Goal: Information Seeking & Learning: Learn about a topic

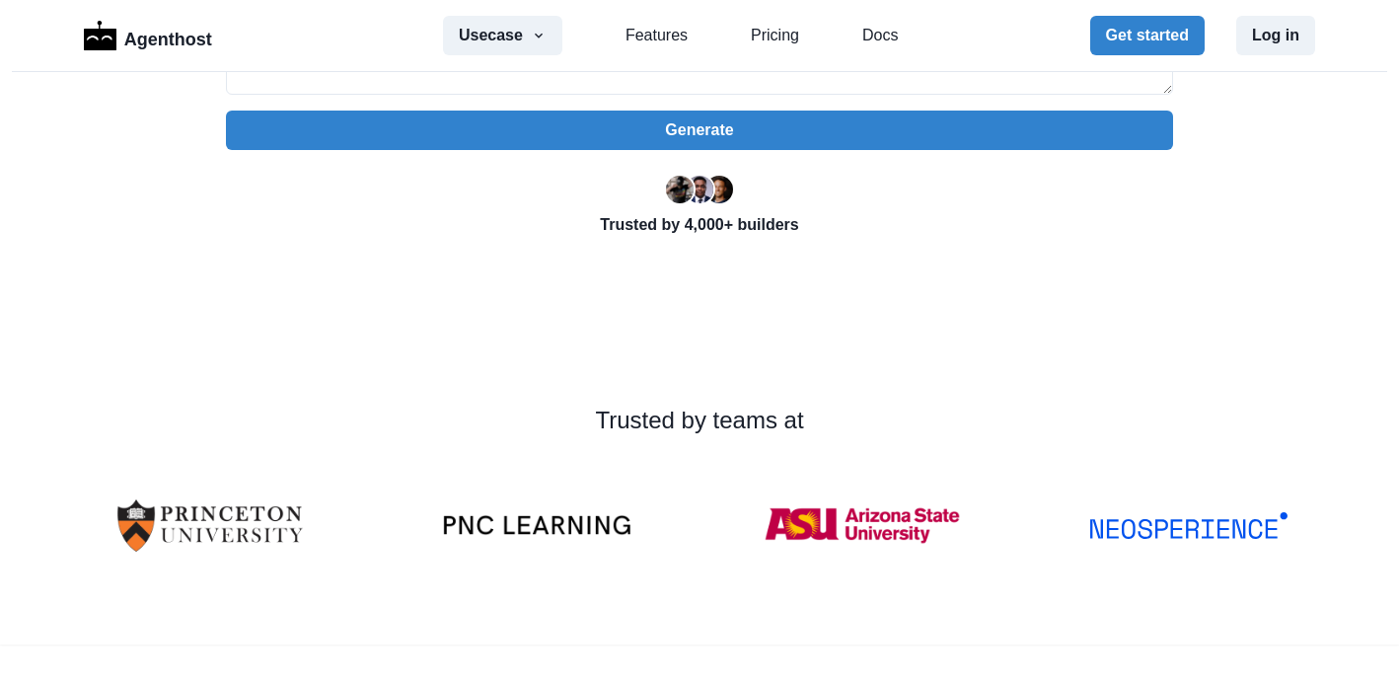
scroll to position [592, 0]
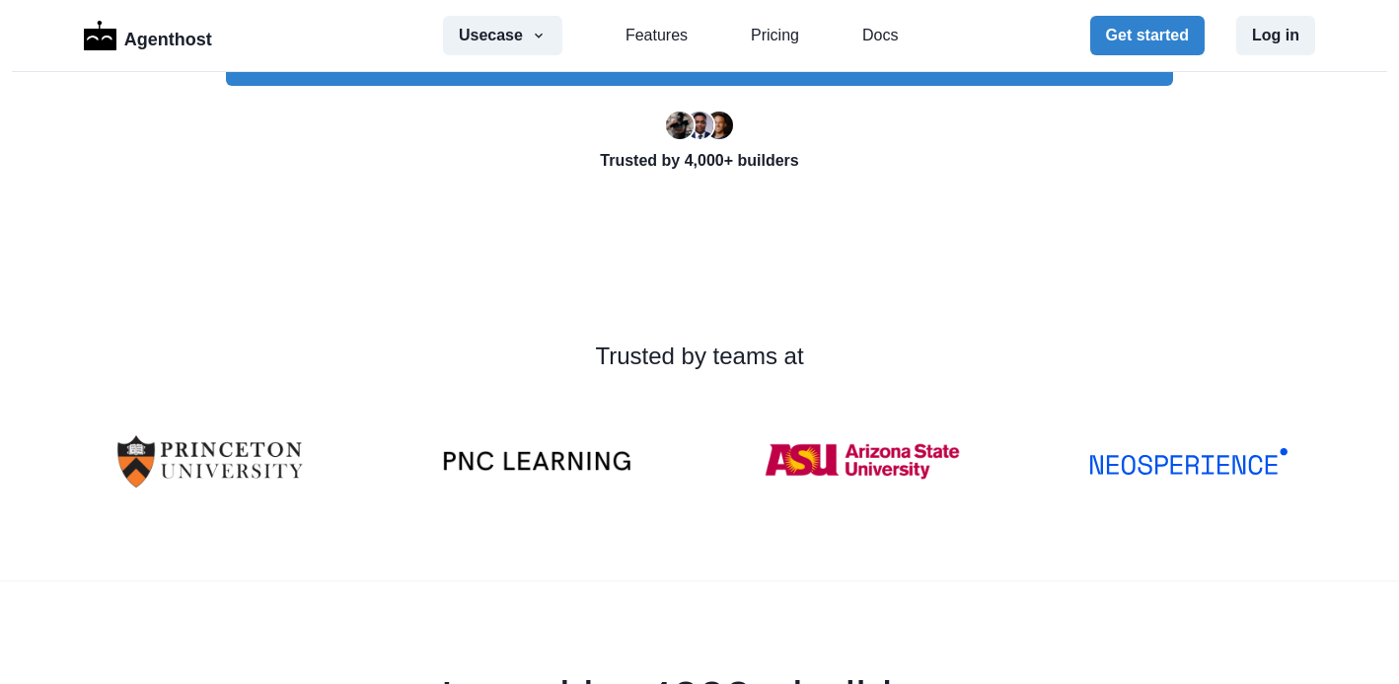
click at [711, 160] on p "Trusted by 4,000+ builders" at bounding box center [699, 161] width 947 height 24
click at [704, 136] on span at bounding box center [700, 126] width 32 height 32
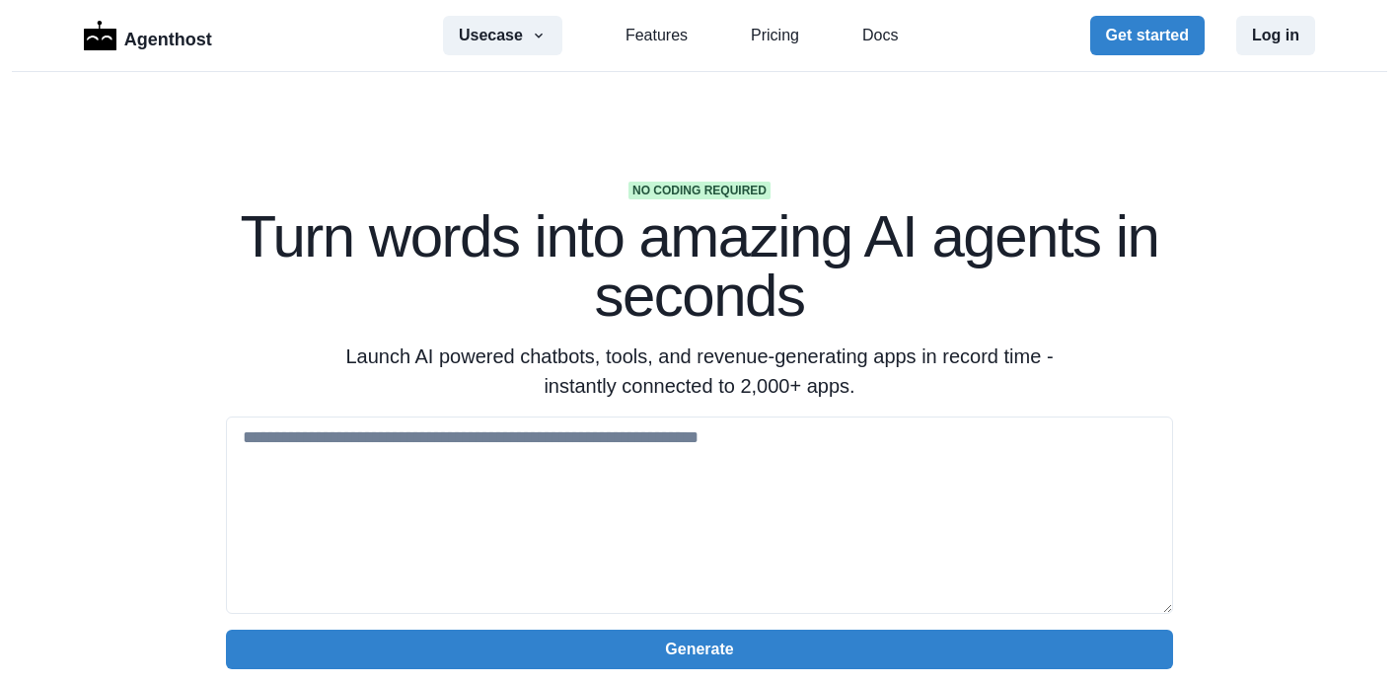
scroll to position [0, 0]
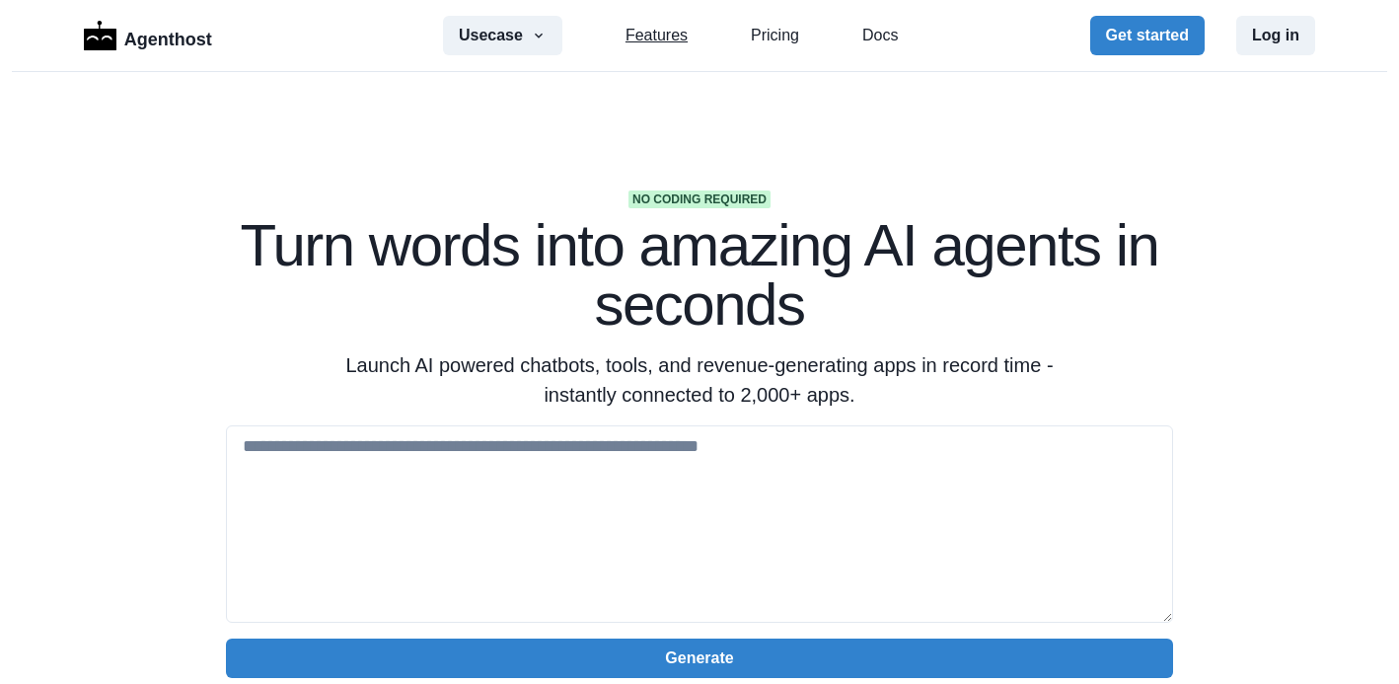
click at [652, 41] on link "Features" at bounding box center [657, 36] width 62 height 24
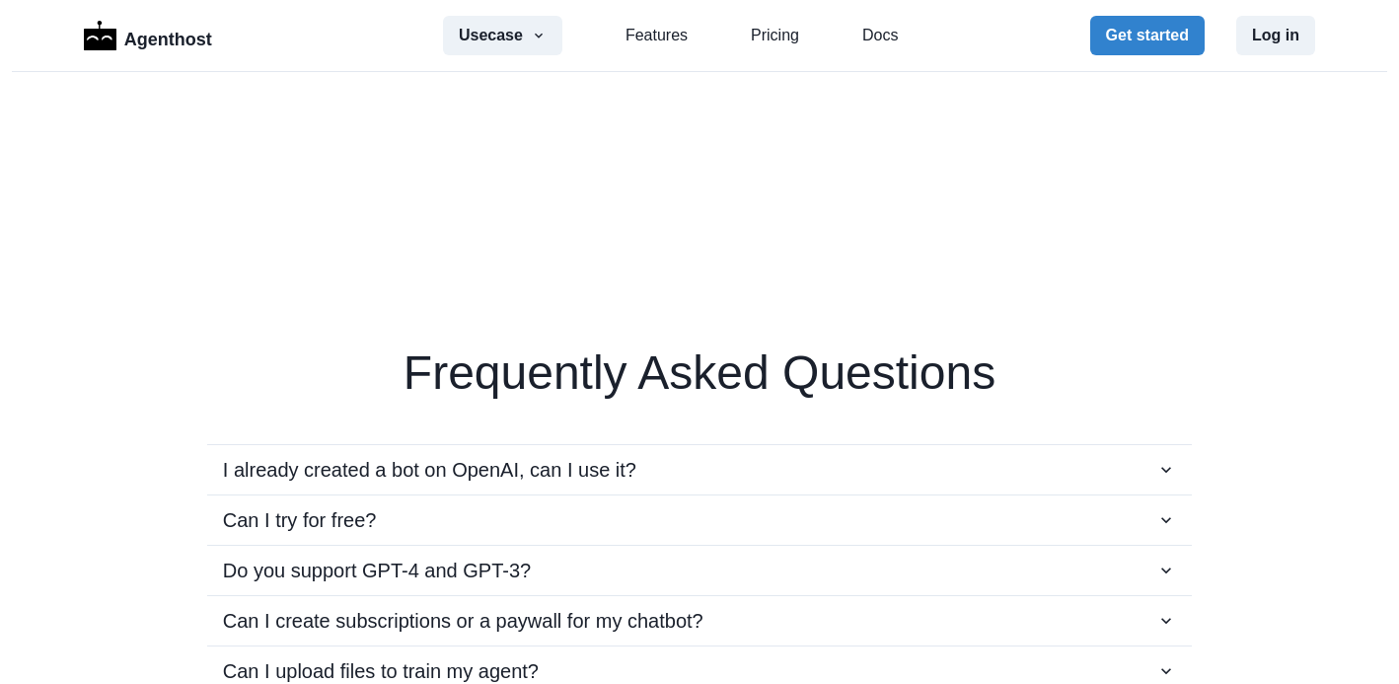
scroll to position [3467, 0]
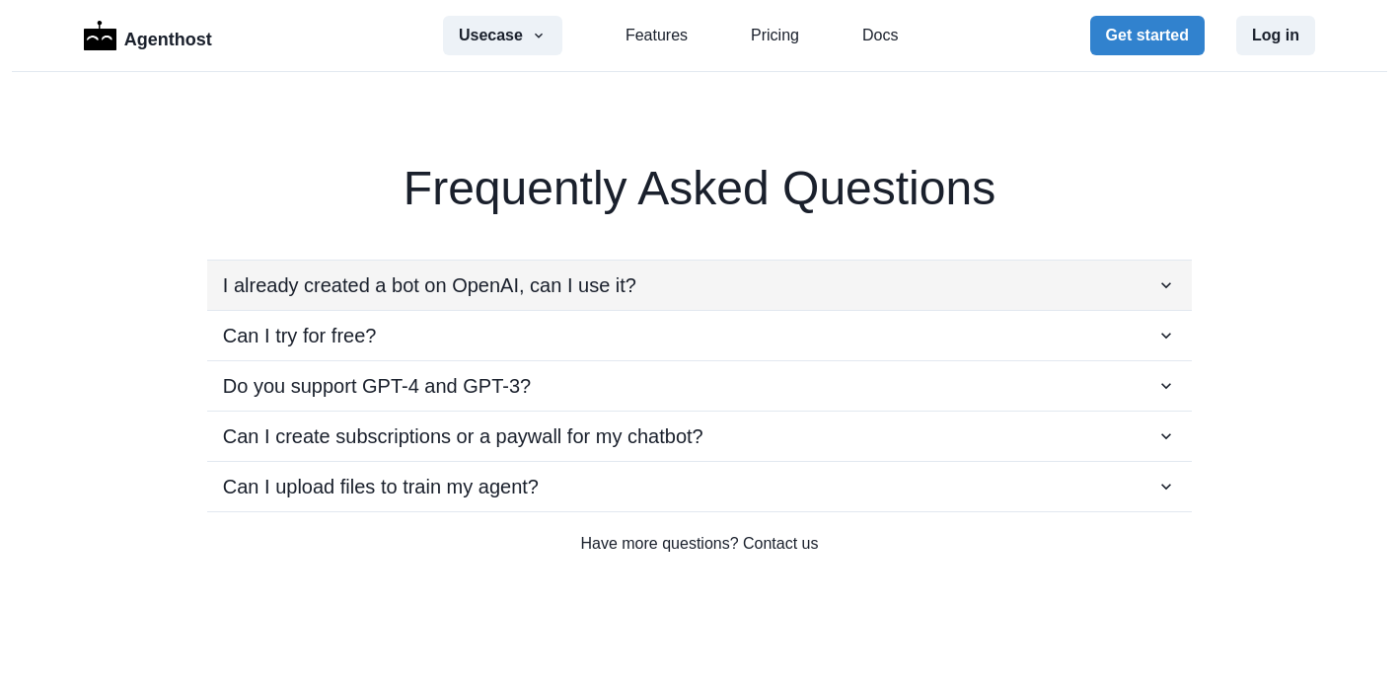
click at [362, 286] on p "I already created a bot on OpenAI, can I use it?" at bounding box center [430, 285] width 414 height 30
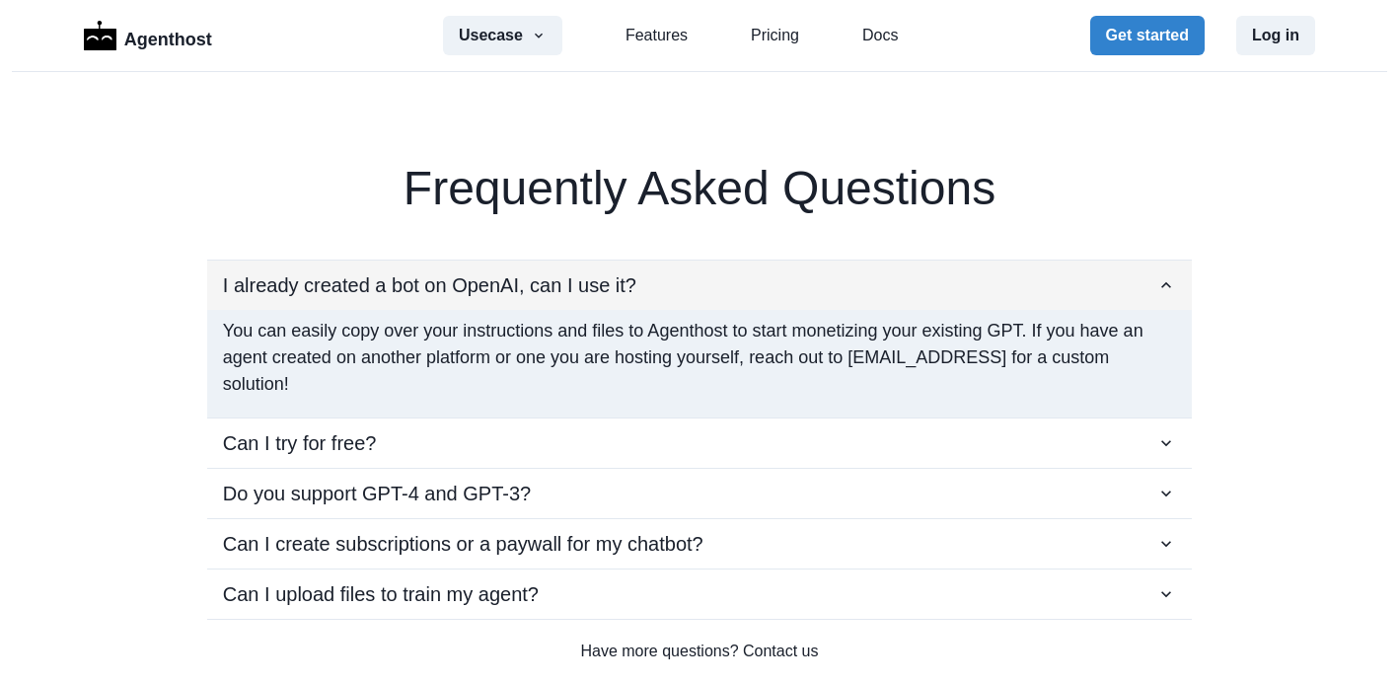
click at [355, 270] on p "I already created a bot on OpenAI, can I use it?" at bounding box center [430, 285] width 414 height 30
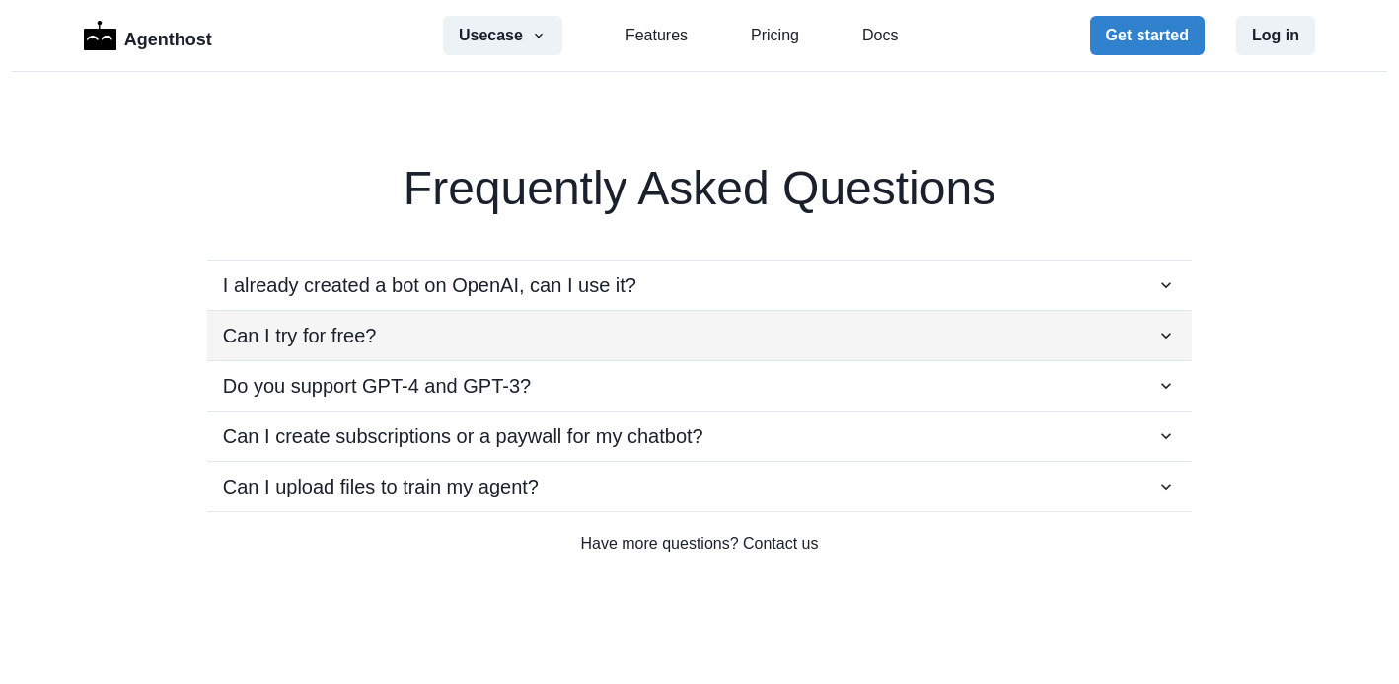
click at [316, 334] on p "Can I try for free?" at bounding box center [300, 336] width 154 height 30
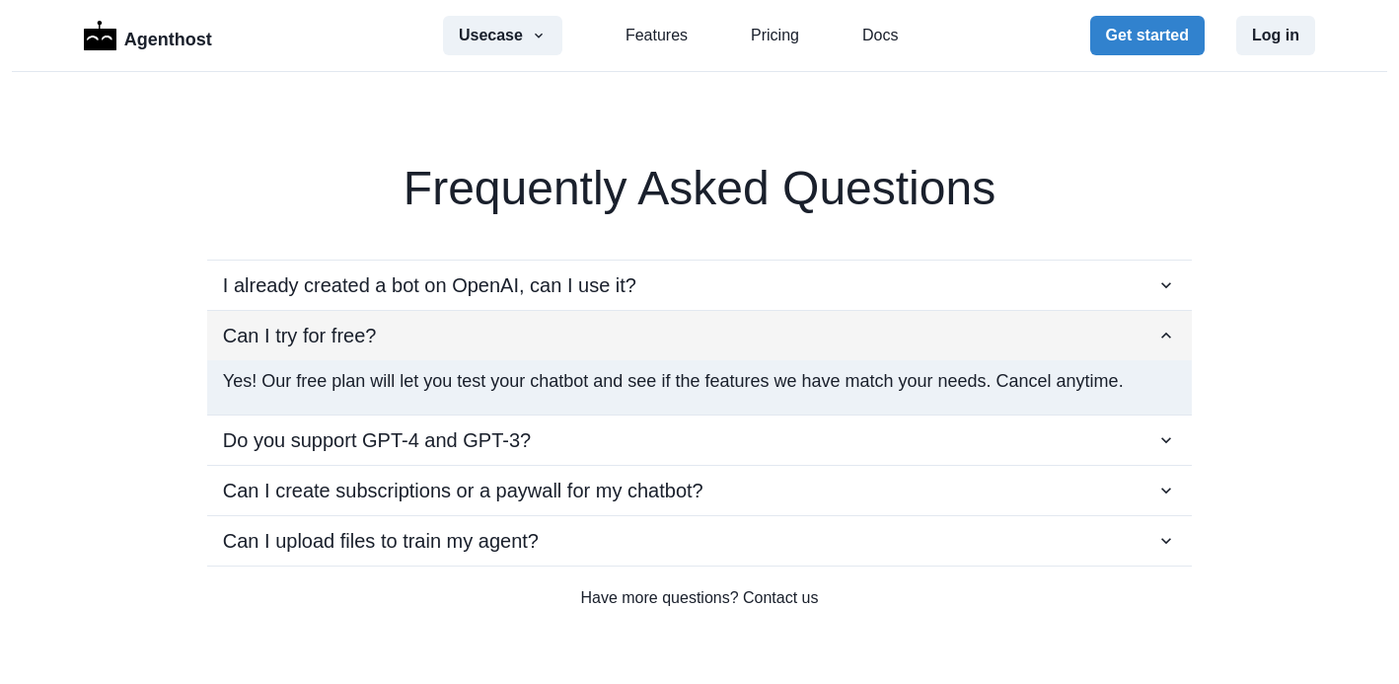
click at [316, 334] on p "Can I try for free?" at bounding box center [300, 336] width 154 height 30
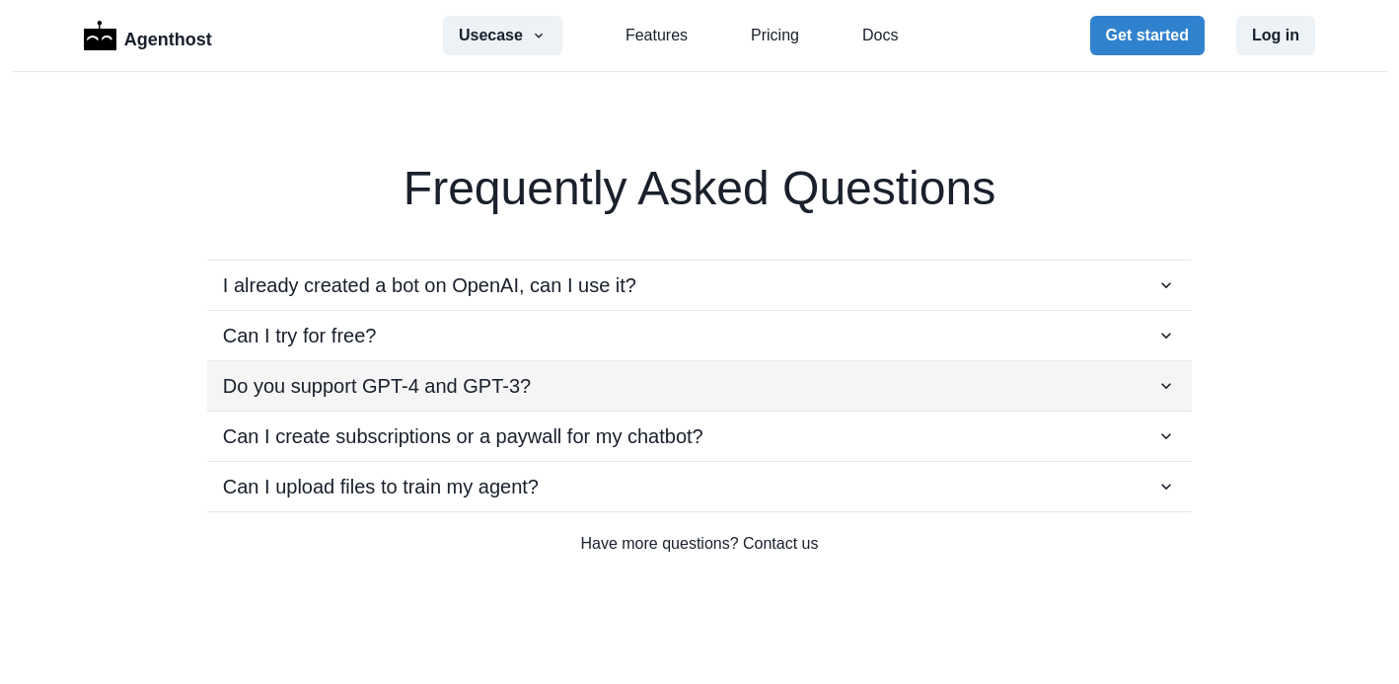
click at [336, 399] on button "Do you support GPT-4 and GPT-3?" at bounding box center [699, 385] width 985 height 49
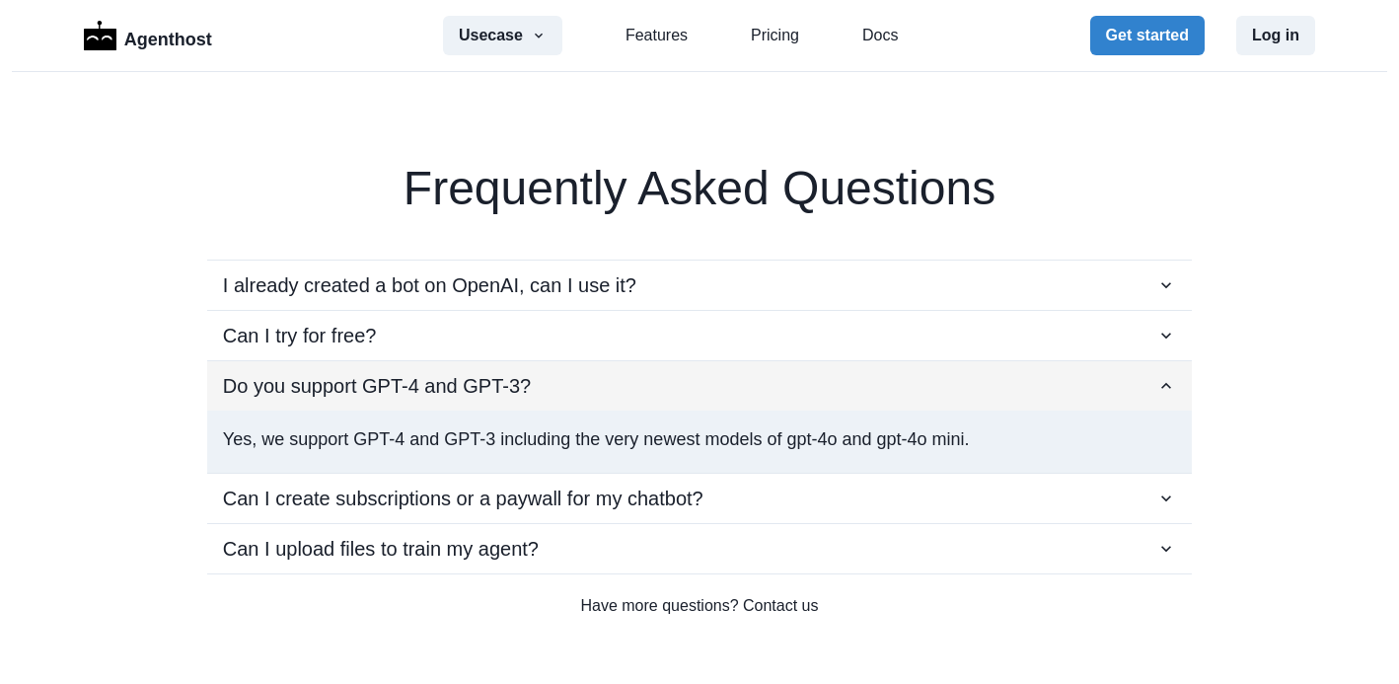
click at [336, 399] on button "Do you support GPT-4 and GPT-3?" at bounding box center [699, 385] width 985 height 49
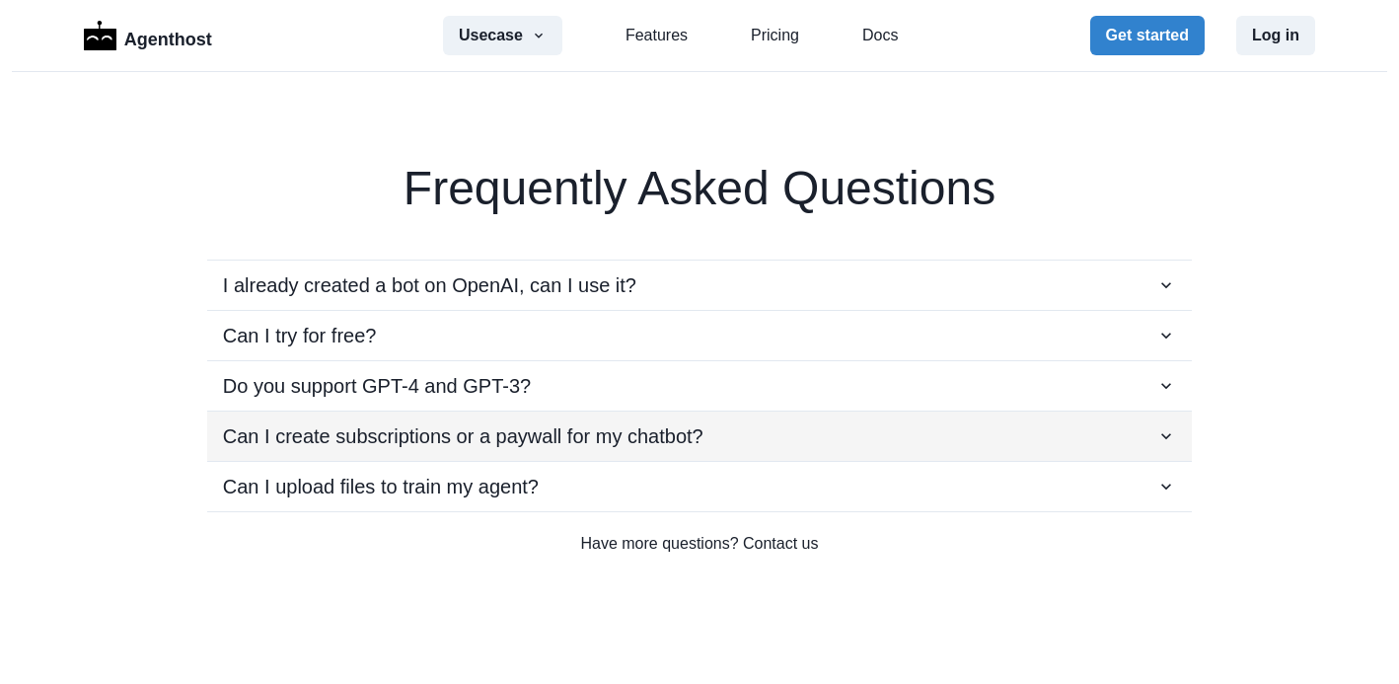
click at [329, 430] on p "Can I create subscriptions or a paywall for my chatbot?" at bounding box center [463, 436] width 481 height 30
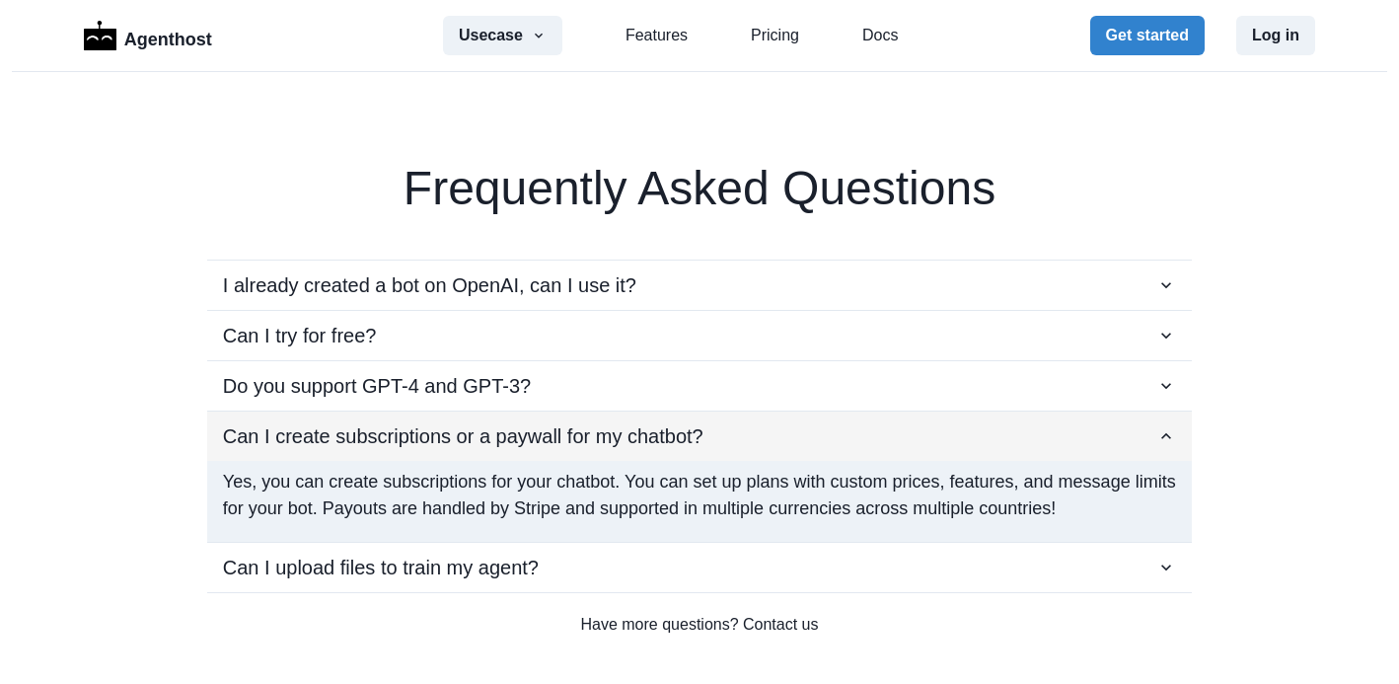
click at [329, 430] on p "Can I create subscriptions or a paywall for my chatbot?" at bounding box center [463, 436] width 481 height 30
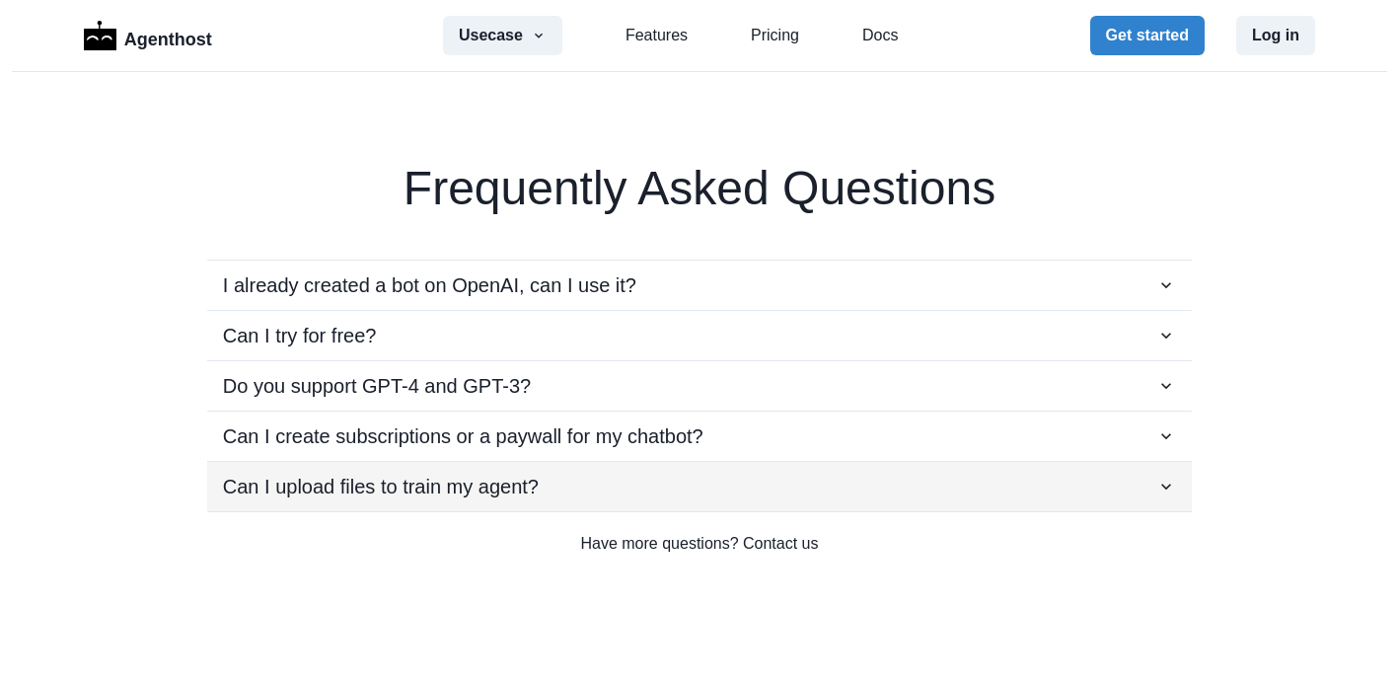
click at [318, 463] on button "Can I upload files to train my agent?" at bounding box center [699, 486] width 985 height 49
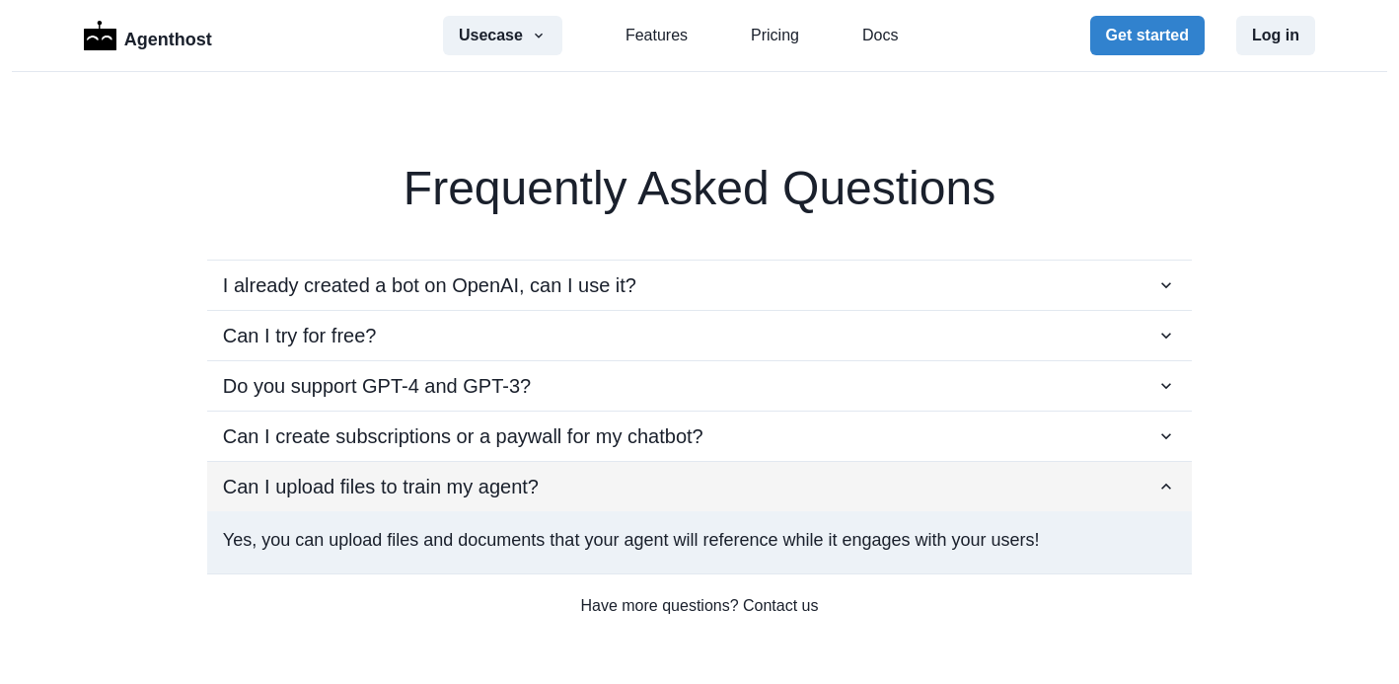
click at [318, 463] on button "Can I upload files to train my agent?" at bounding box center [699, 486] width 985 height 49
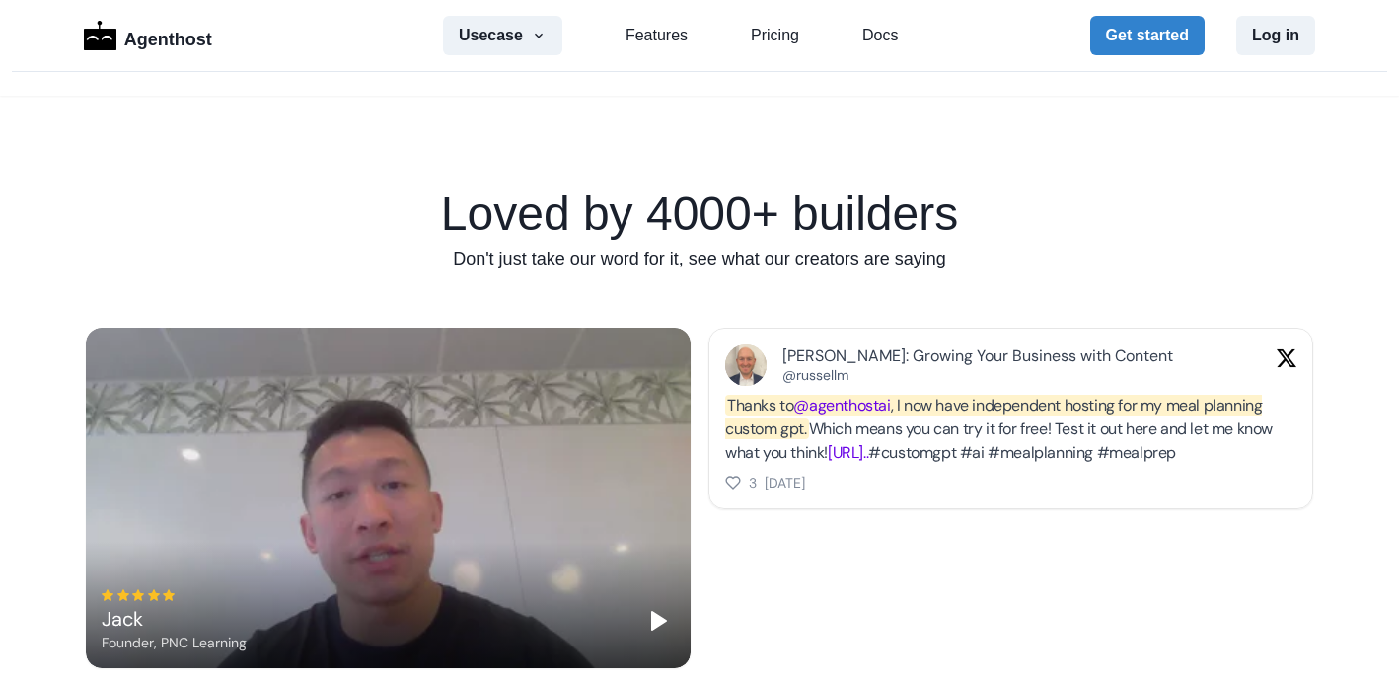
scroll to position [0, 0]
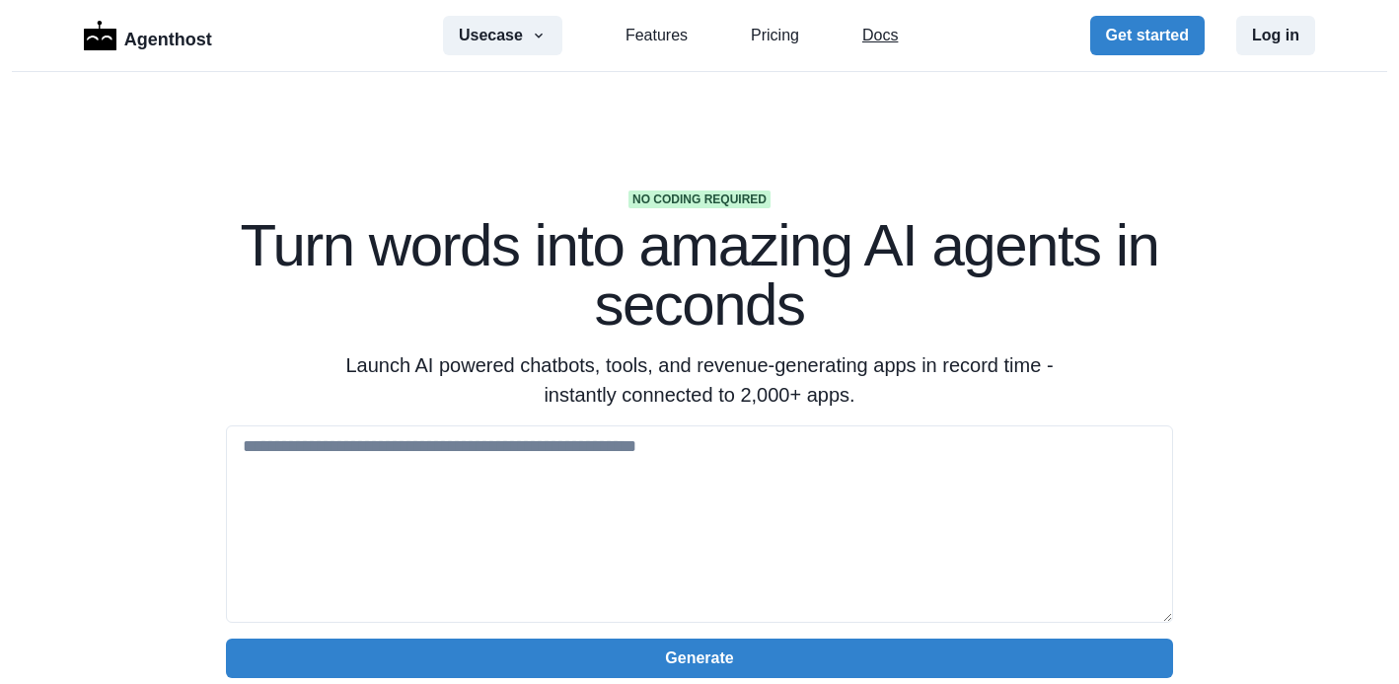
click at [882, 27] on link "Docs" at bounding box center [881, 36] width 36 height 24
